Goal: Transaction & Acquisition: Purchase product/service

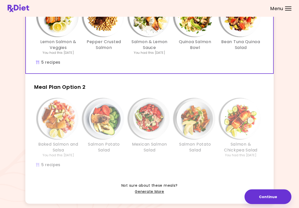
scroll to position [82, 0]
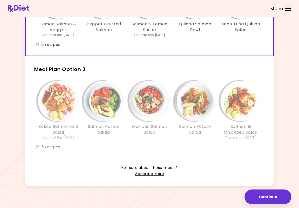
click at [142, 175] on link "Generate More" at bounding box center [149, 174] width 29 height 6
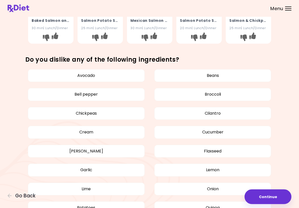
scroll to position [139, 0]
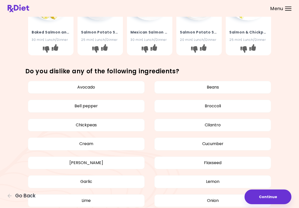
click at [43, 120] on button "Chickpeas" at bounding box center [86, 125] width 117 height 13
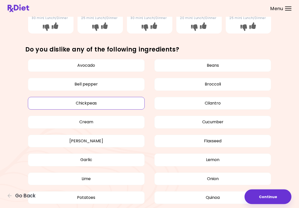
scroll to position [161, 0]
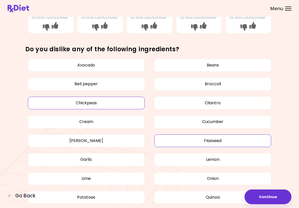
click at [177, 140] on button "Flaxseed" at bounding box center [212, 140] width 117 height 13
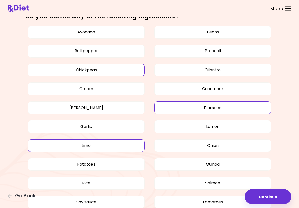
scroll to position [200, 0]
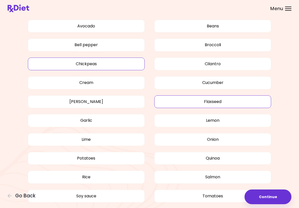
click at [185, 155] on button "Quinoa" at bounding box center [212, 158] width 117 height 13
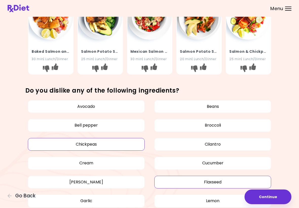
scroll to position [120, 0]
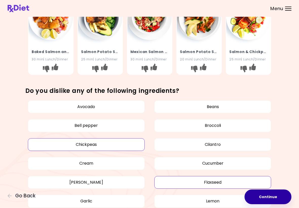
click at [283, 196] on button "Continue" at bounding box center [268, 196] width 47 height 15
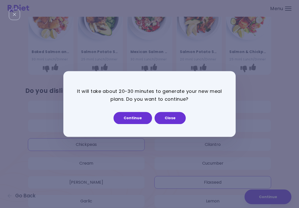
click at [130, 117] on button "Continue" at bounding box center [133, 118] width 39 height 12
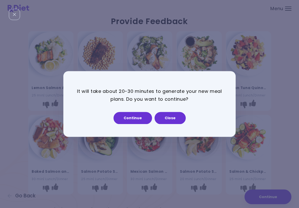
select select "*"
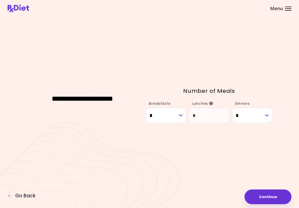
click at [212, 101] on span at bounding box center [211, 103] width 4 height 5
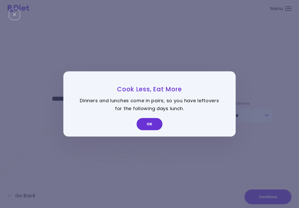
click at [153, 126] on button "OK" at bounding box center [150, 124] width 26 height 12
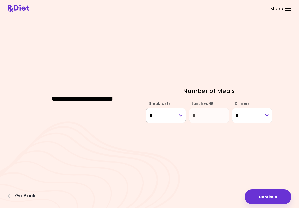
click at [176, 121] on select "* *" at bounding box center [166, 115] width 41 height 15
select select "*"
click at [273, 196] on button "Continue" at bounding box center [268, 196] width 47 height 15
